Goal: Transaction & Acquisition: Purchase product/service

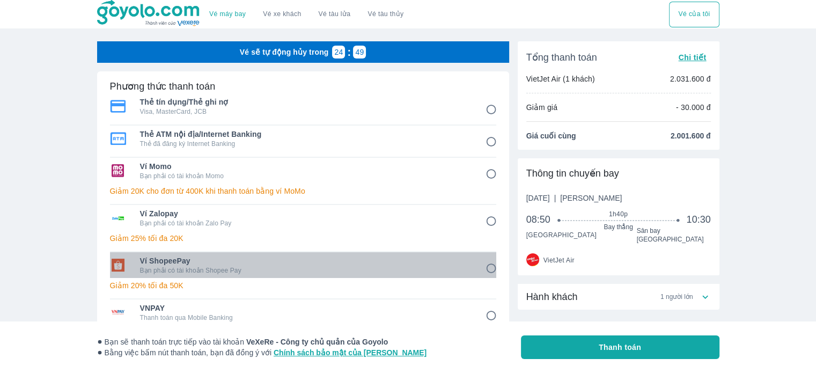
click at [299, 259] on span "Ví ShopeePay" at bounding box center [305, 260] width 331 height 11
radio input "true"
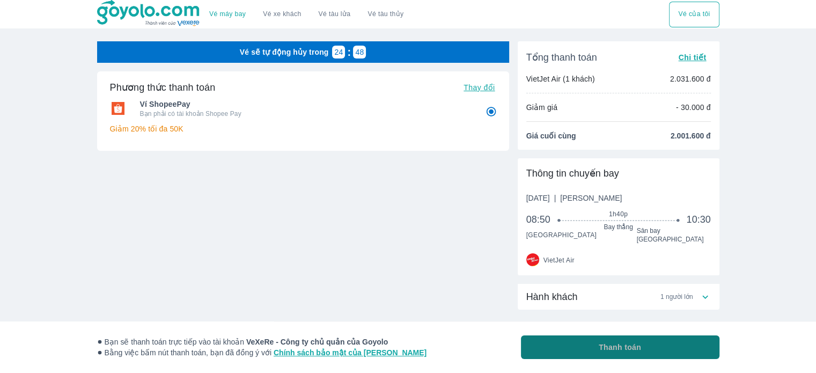
click at [691, 345] on button "Thanh toán" at bounding box center [620, 347] width 199 height 24
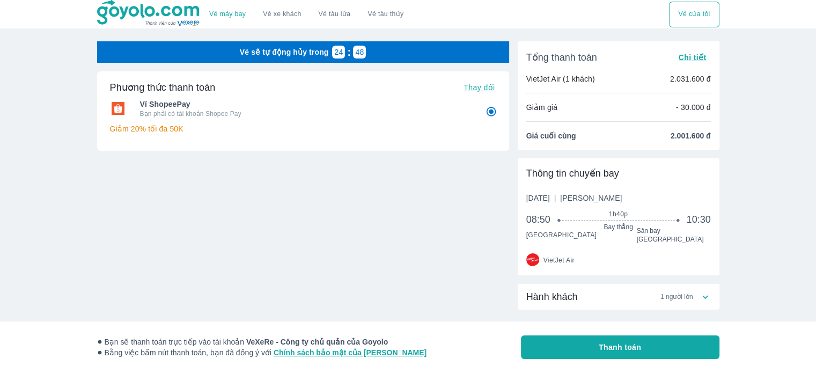
radio input "false"
